Goal: Task Accomplishment & Management: Manage account settings

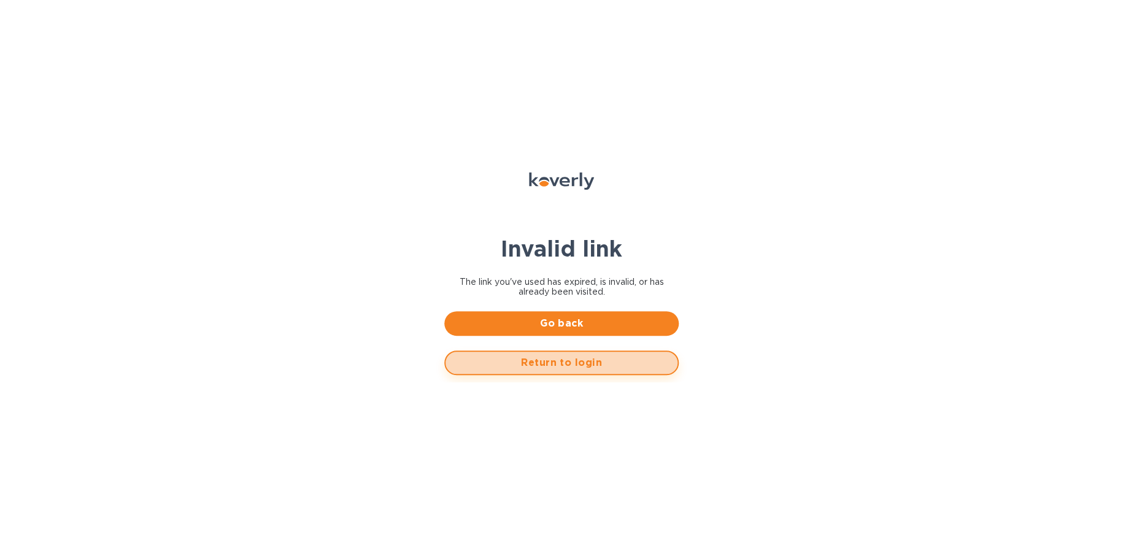
click at [552, 369] on span "Return to login" at bounding box center [561, 362] width 212 height 15
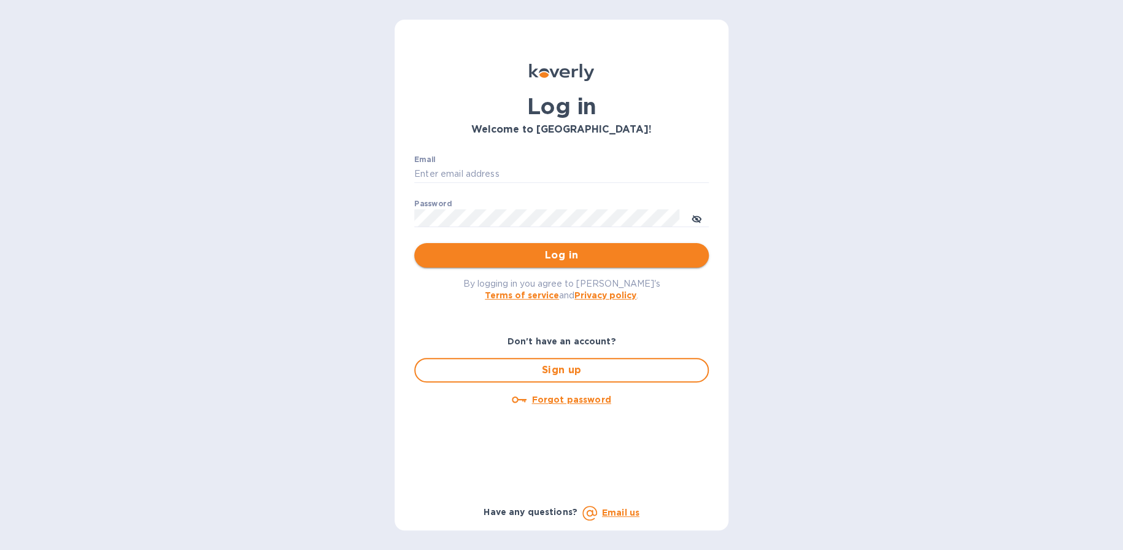
type input "mnelms@proteafinancial.com"
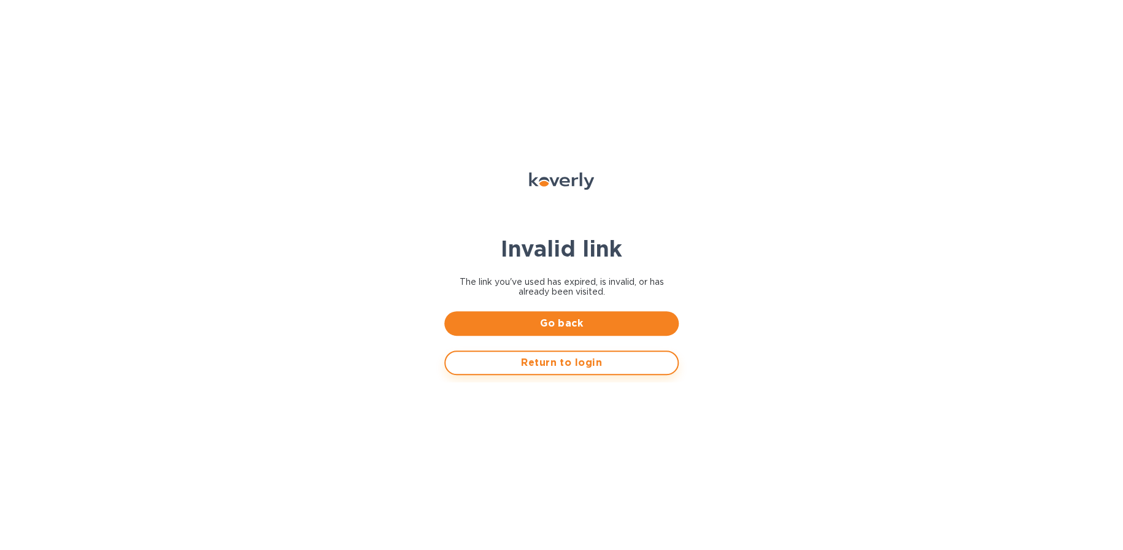
click at [550, 358] on span "Return to login" at bounding box center [561, 362] width 212 height 15
